Goal: Task Accomplishment & Management: Use online tool/utility

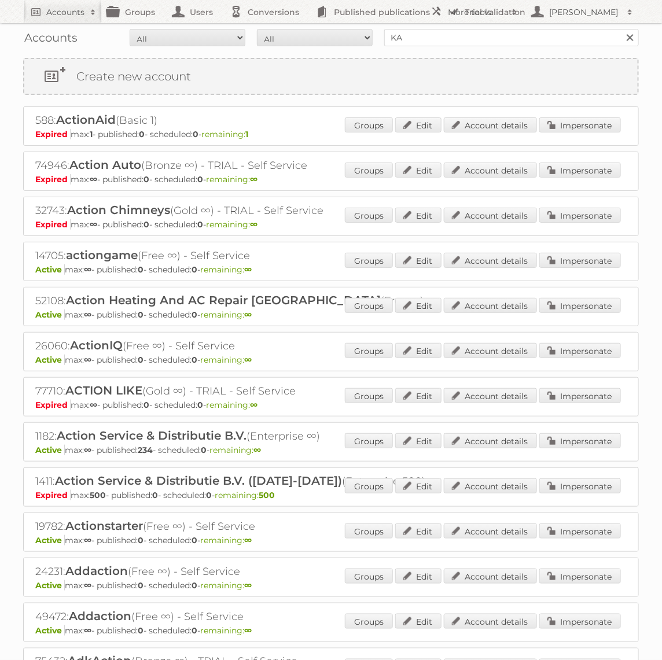
type input "KARWEI"
click at [621, 29] on input "Search" at bounding box center [629, 37] width 17 height 17
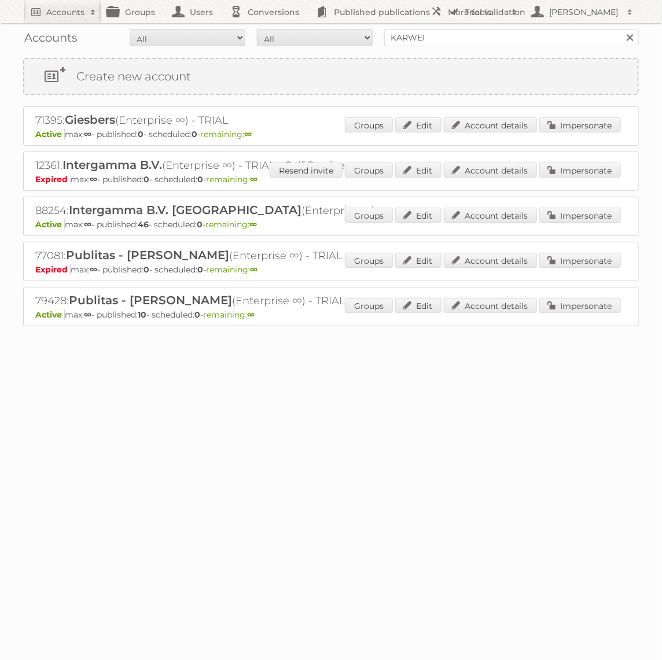
click at [593, 222] on div "Groups Edit Account details Impersonate" at bounding box center [483, 216] width 276 height 17
click at [593, 214] on link "Impersonate" at bounding box center [580, 215] width 82 height 15
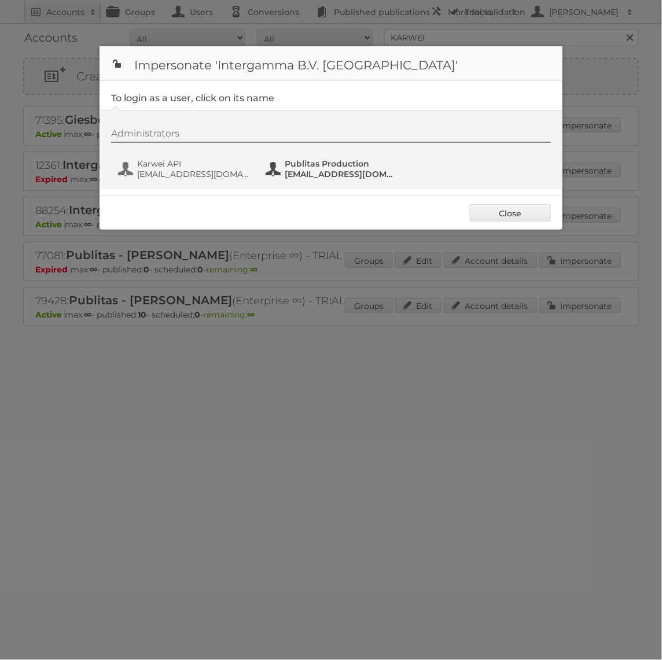
click at [293, 164] on span "Publitas Production" at bounding box center [341, 164] width 112 height 10
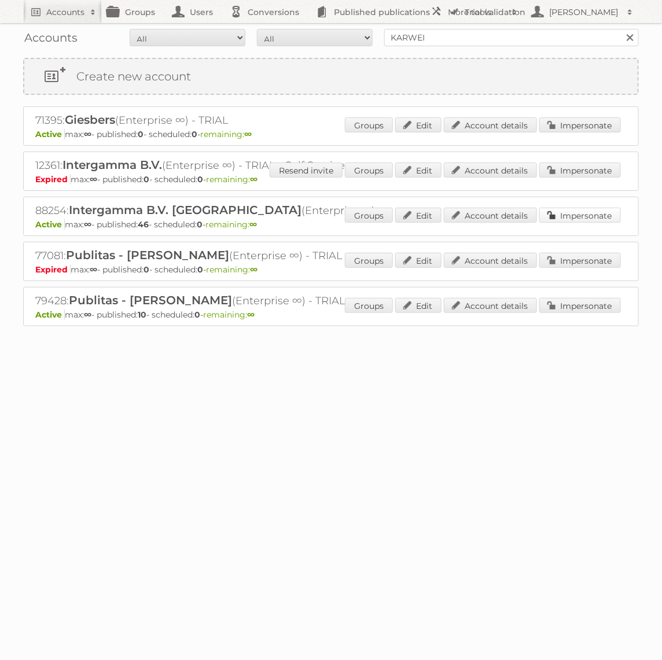
click at [558, 214] on link "Impersonate" at bounding box center [580, 215] width 82 height 15
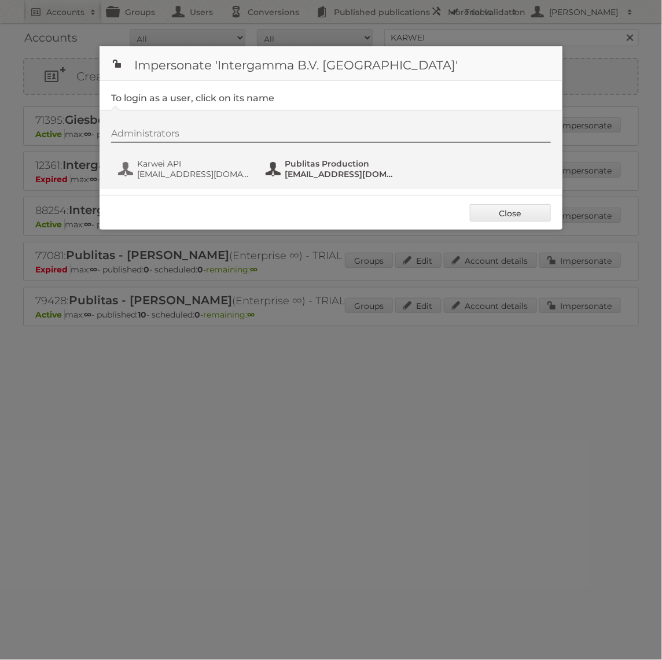
click at [290, 170] on span "[EMAIL_ADDRESS][DOMAIN_NAME]" at bounding box center [341, 174] width 112 height 10
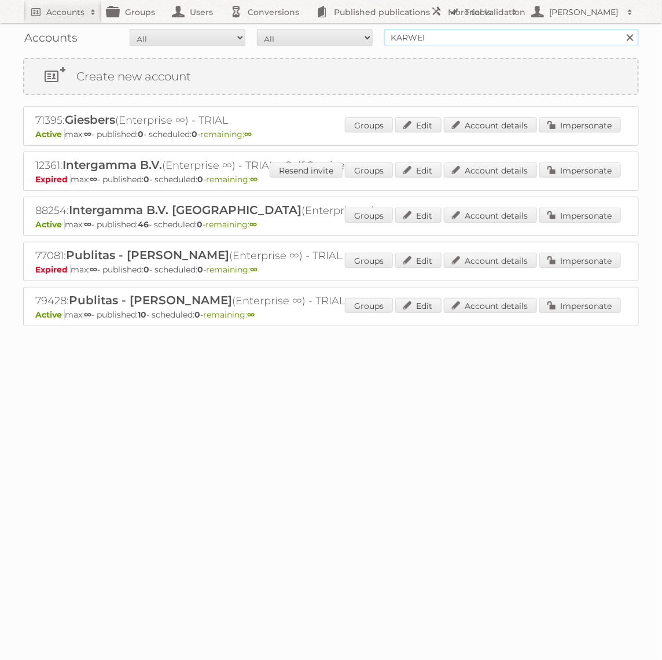
click at [495, 35] on input "KARWEI" at bounding box center [511, 37] width 255 height 17
type input "Action PIA"
click at [621, 29] on input "Search" at bounding box center [629, 37] width 17 height 17
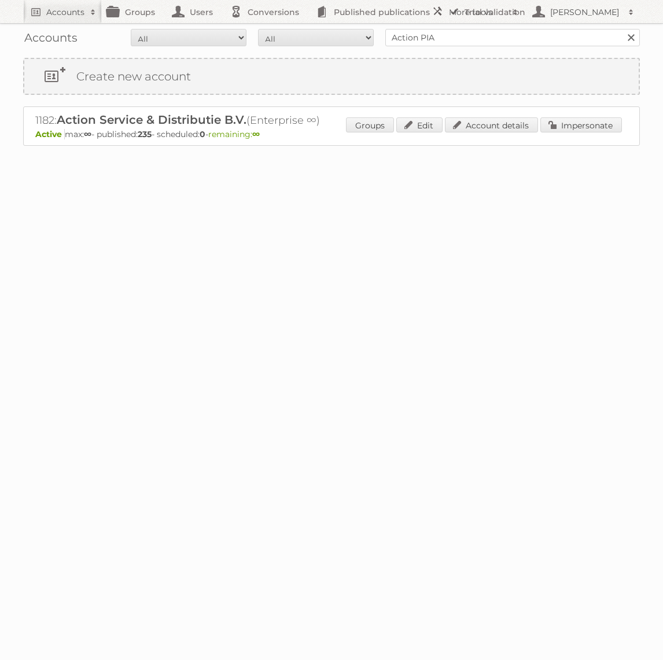
click at [591, 131] on div "Groups Edit Account details Impersonate" at bounding box center [484, 125] width 276 height 17
click at [591, 128] on link "Impersonate" at bounding box center [581, 124] width 82 height 15
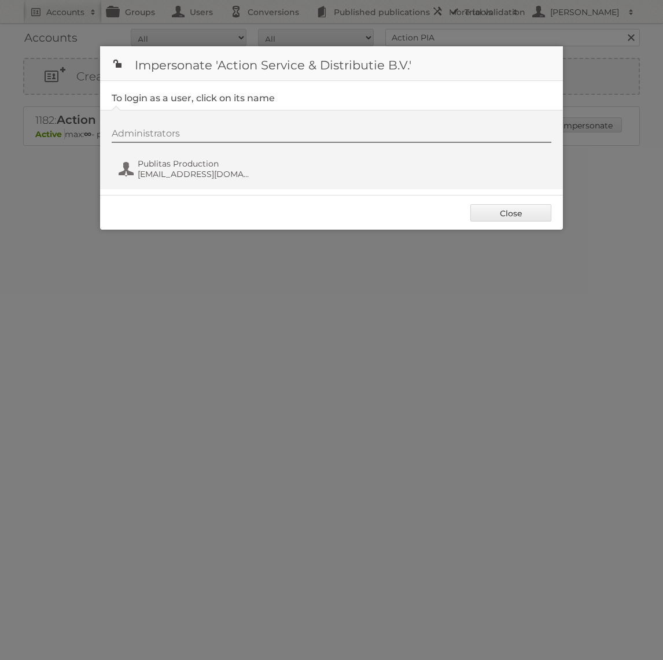
click at [178, 154] on div "Administrators Publitas Production [EMAIL_ADDRESS][DOMAIN_NAME]" at bounding box center [337, 156] width 451 height 56
click at [169, 168] on span "Publitas Production" at bounding box center [194, 164] width 112 height 10
